Goal: Find specific page/section: Find specific page/section

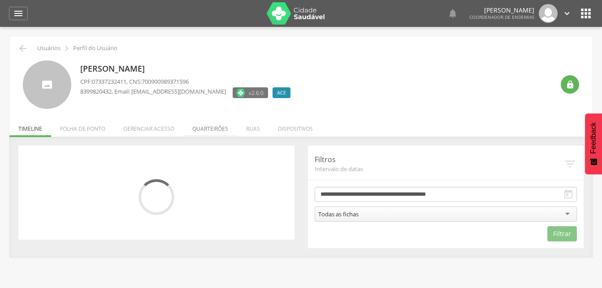
click at [213, 129] on li "Quarteirões" at bounding box center [210, 126] width 54 height 21
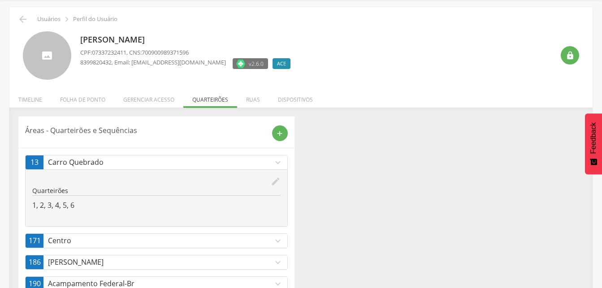
scroll to position [92, 0]
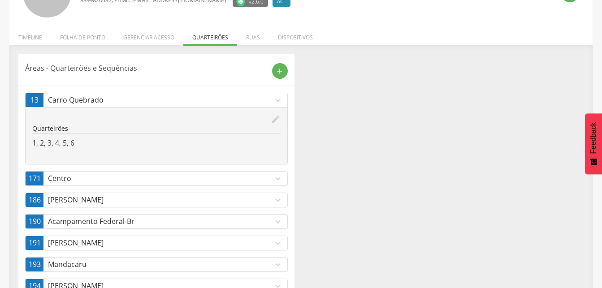
click at [276, 201] on icon "expand_more" at bounding box center [278, 201] width 10 height 10
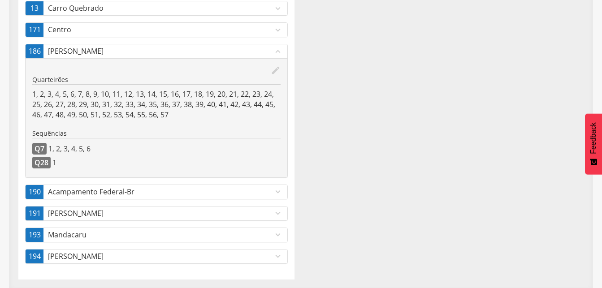
scroll to position [184, 0]
click at [275, 234] on icon "expand_more" at bounding box center [278, 234] width 10 height 10
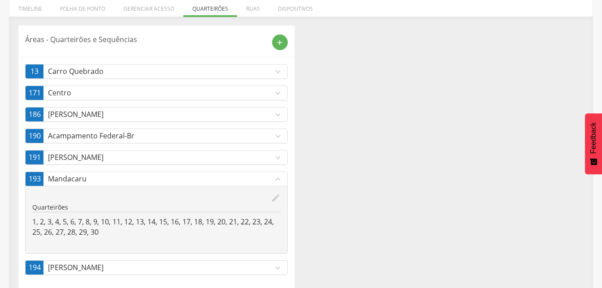
scroll to position [132, 0]
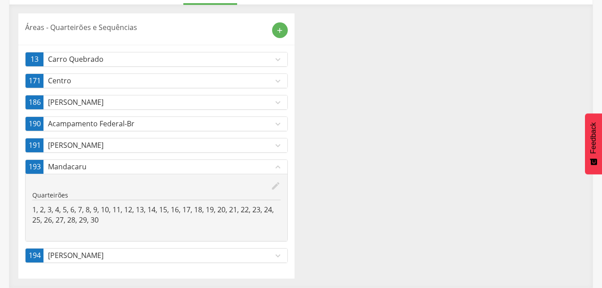
click at [276, 124] on icon "expand_more" at bounding box center [278, 124] width 10 height 10
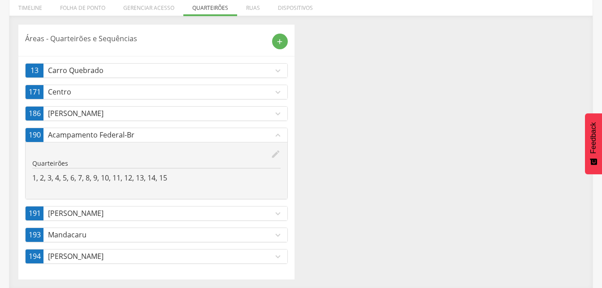
scroll to position [122, 0]
click at [276, 213] on icon "expand_more" at bounding box center [278, 213] width 10 height 10
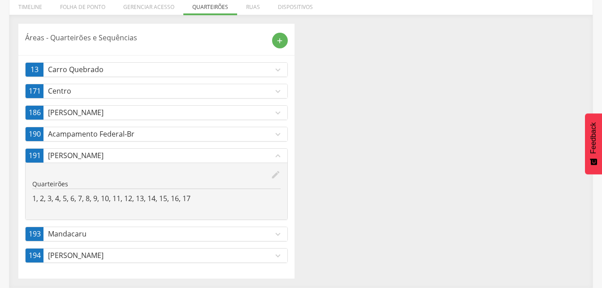
click at [358, 200] on div "Áreas - Quarteirões e Sequências add 13 Carro Quebrado expand_more edit Quartei…" at bounding box center [301, 151] width 579 height 255
click at [278, 113] on icon "expand_more" at bounding box center [278, 113] width 10 height 10
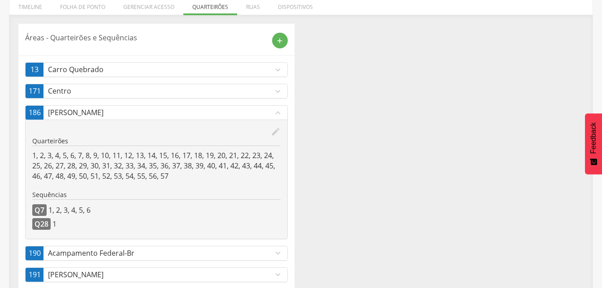
click at [334, 128] on div "Áreas - Quarteirões e Sequências add 13 Carro Quebrado expand_more edit Quartei…" at bounding box center [301, 183] width 579 height 318
click at [278, 113] on icon "expand_less" at bounding box center [278, 113] width 10 height 10
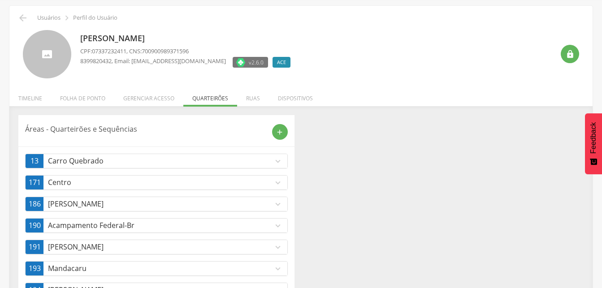
scroll to position [0, 0]
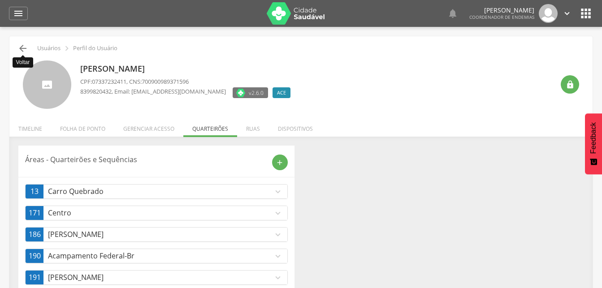
click at [23, 50] on icon "" at bounding box center [22, 48] width 11 height 11
